Goal: Navigation & Orientation: Find specific page/section

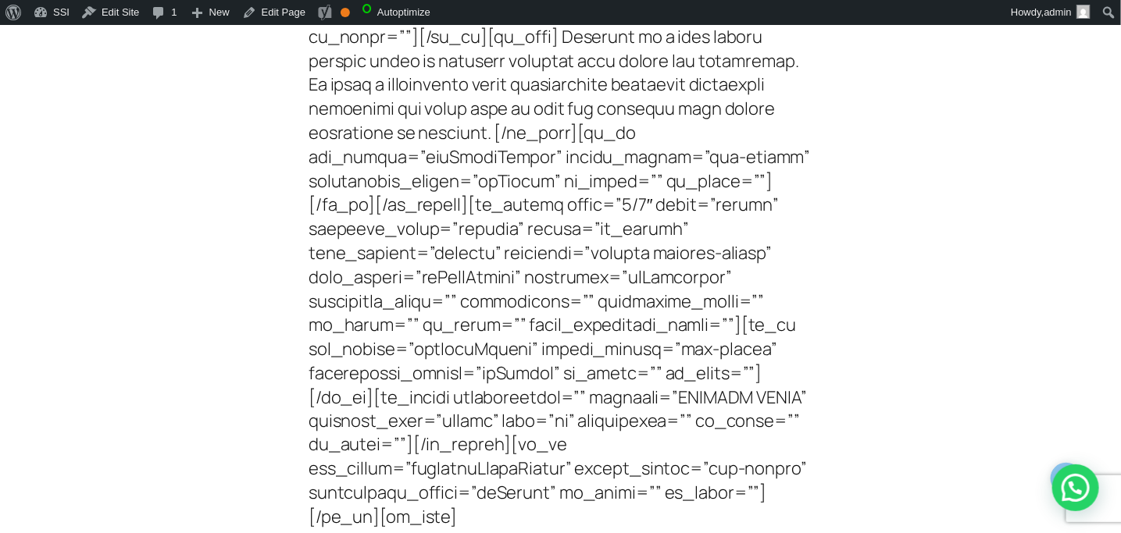
scroll to position [12802, 0]
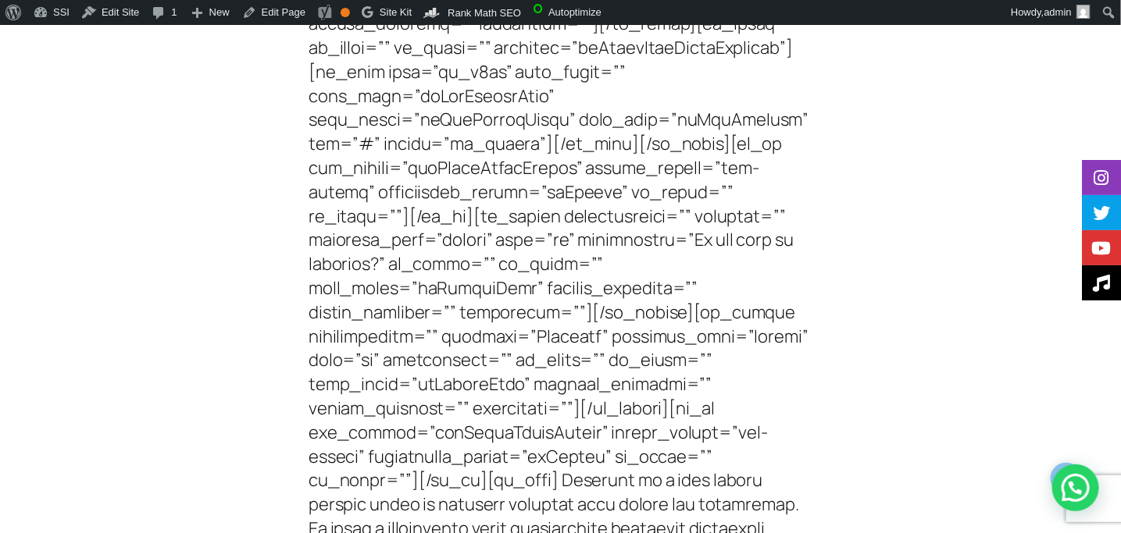
scroll to position [7655, 0]
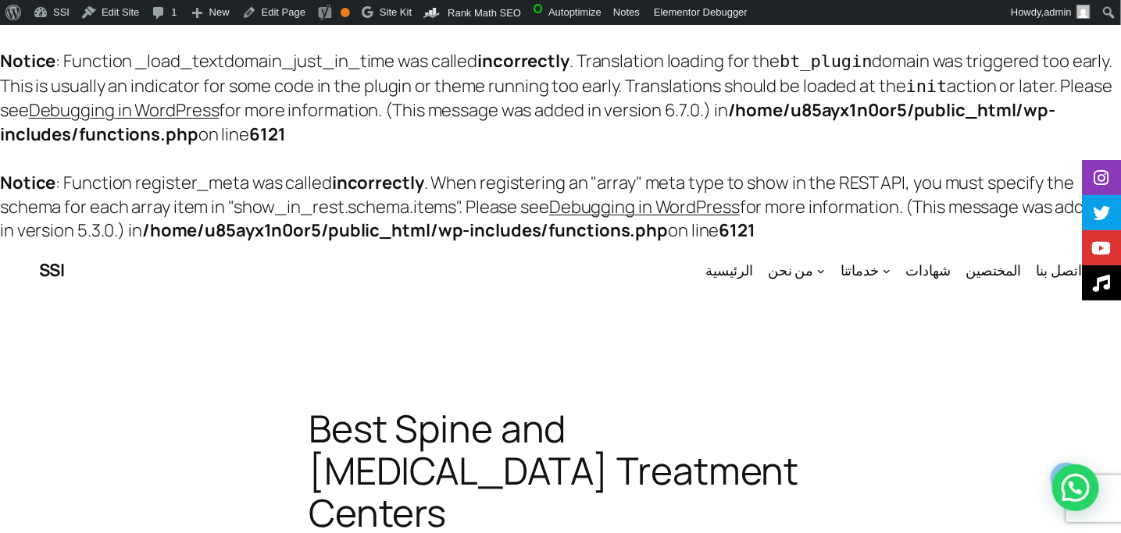
click at [950, 266] on span "شهادات" at bounding box center [928, 270] width 45 height 19
